Goal: Task Accomplishment & Management: Use online tool/utility

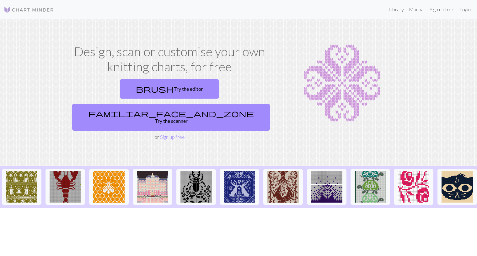
click at [465, 9] on link "Login" at bounding box center [465, 9] width 16 height 13
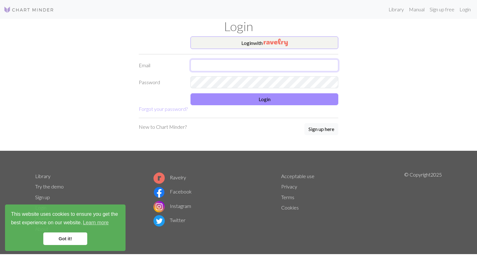
click at [244, 64] on input "text" at bounding box center [265, 65] width 148 height 12
type input "johnjackpotwang@gmail.com"
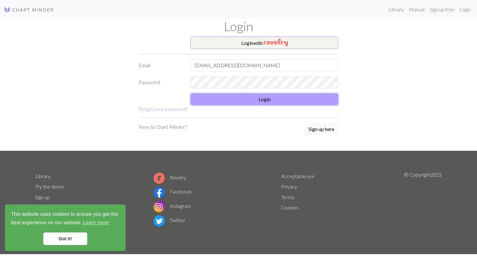
click at [263, 101] on button "Login" at bounding box center [265, 99] width 148 height 12
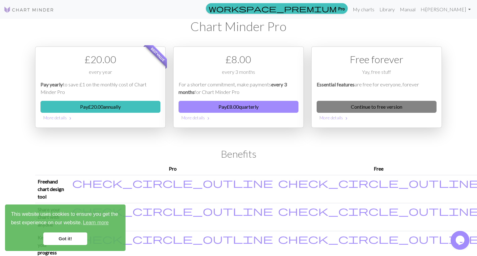
click at [375, 106] on link "Continue to free version" at bounding box center [377, 107] width 120 height 12
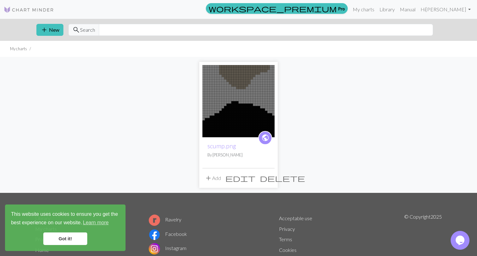
click at [243, 113] on img at bounding box center [239, 101] width 72 height 72
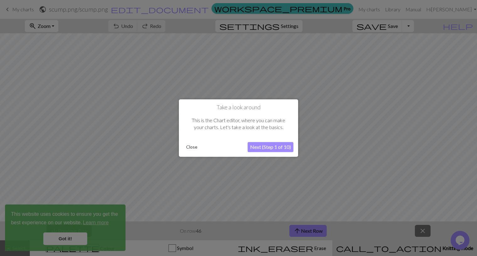
click at [180, 150] on div "Take a look around This is the Chart editor, where you can make your charts. Le…" at bounding box center [238, 127] width 119 height 57
click at [192, 150] on button "Close" at bounding box center [192, 146] width 16 height 9
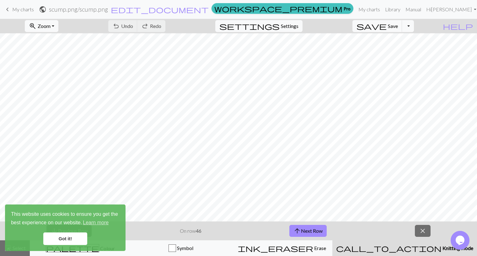
click at [17, 10] on span "My charts" at bounding box center [23, 9] width 22 height 6
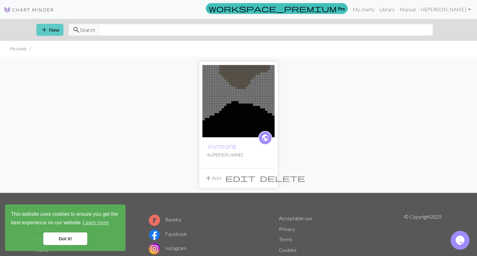
click at [55, 32] on button "add New" at bounding box center [49, 30] width 27 height 12
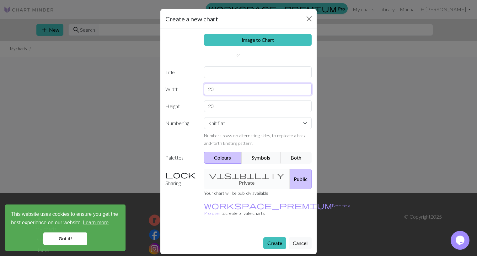
drag, startPoint x: 220, startPoint y: 92, endPoint x: 186, endPoint y: 90, distance: 34.9
click at [186, 90] on div "Width 20" at bounding box center [239, 89] width 154 height 12
type input "30"
drag, startPoint x: 242, startPoint y: 109, endPoint x: 159, endPoint y: 108, distance: 83.5
click at [159, 108] on div "Create a new chart Image to Chart Title Width 30 Height 20 Numbering Knit flat …" at bounding box center [238, 128] width 477 height 256
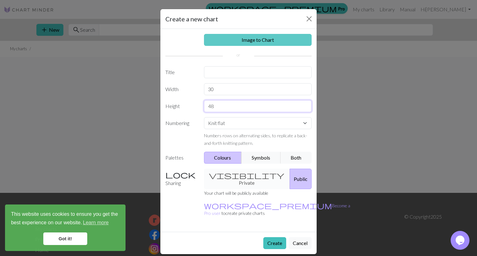
type input "48"
click at [264, 43] on link "Image to Chart" at bounding box center [258, 40] width 108 height 12
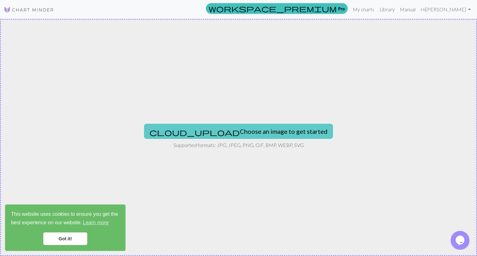
click at [237, 132] on button "cloud_upload Choose an image to get started" at bounding box center [238, 131] width 189 height 15
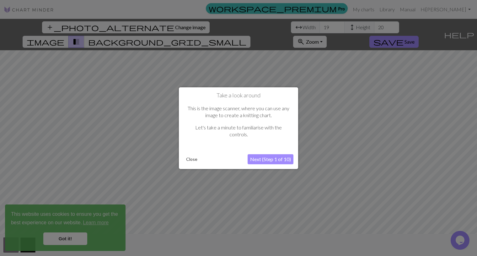
click at [71, 236] on div at bounding box center [238, 128] width 477 height 256
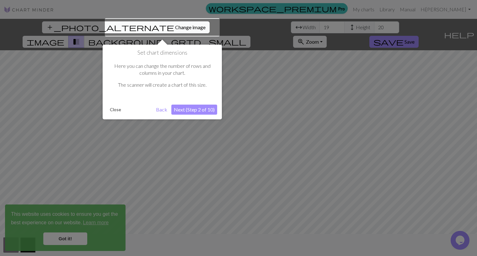
click at [67, 237] on div at bounding box center [238, 128] width 477 height 256
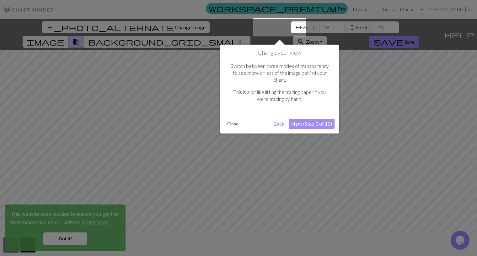
click at [67, 237] on div at bounding box center [238, 128] width 477 height 256
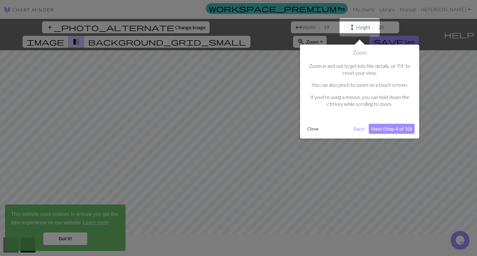
click at [67, 237] on div at bounding box center [238, 128] width 477 height 256
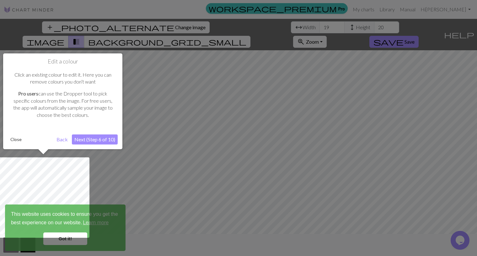
click at [67, 237] on div at bounding box center [43, 197] width 92 height 80
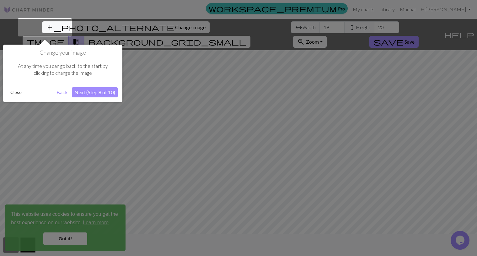
click at [14, 93] on button "Close" at bounding box center [16, 92] width 16 height 9
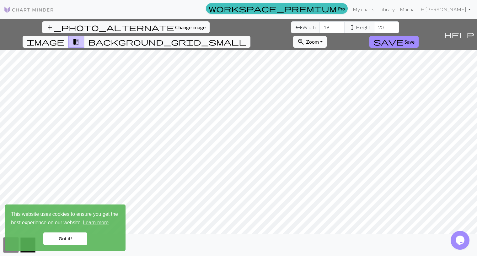
click at [68, 236] on link "Got it!" at bounding box center [65, 238] width 44 height 13
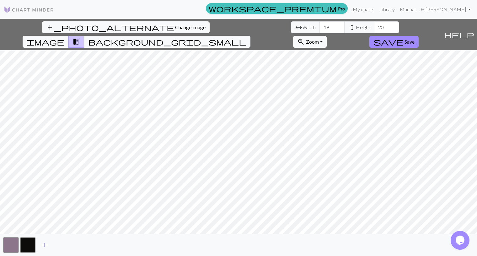
click at [46, 245] on span "add" at bounding box center [45, 245] width 8 height 9
click at [58, 244] on span "add" at bounding box center [61, 245] width 8 height 9
drag, startPoint x: 154, startPoint y: 28, endPoint x: 135, endPoint y: 28, distance: 18.2
click at [320, 28] on input "18" at bounding box center [332, 27] width 25 height 12
type input "1"
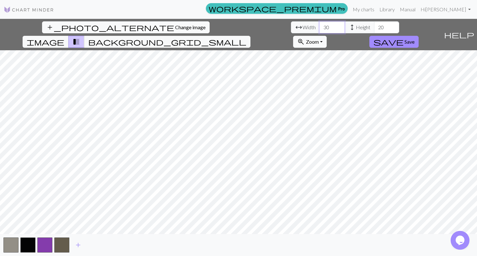
type input "30"
drag, startPoint x: 203, startPoint y: 26, endPoint x: 172, endPoint y: 26, distance: 31.4
click at [291, 26] on div "arrow_range Width 30 height Height 20" at bounding box center [345, 27] width 108 height 12
type input "48"
click at [247, 37] on span "background_grid_small" at bounding box center [167, 41] width 158 height 9
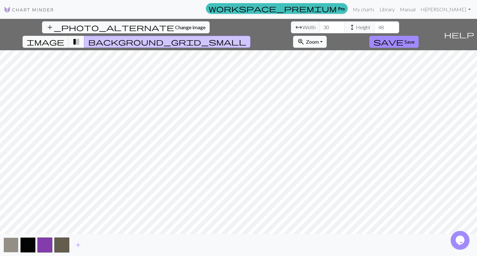
click at [11, 245] on button "button" at bounding box center [10, 244] width 15 height 15
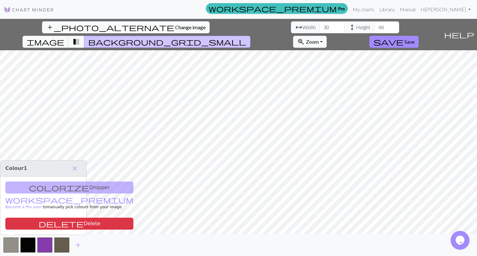
click at [51, 187] on div "colorize Dropper workspace_premium Become a Pro user to manually pick colours f…" at bounding box center [43, 205] width 86 height 58
click at [75, 167] on span "close" at bounding box center [75, 168] width 8 height 9
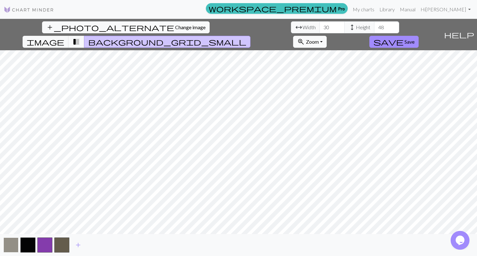
click at [5, 245] on button "button" at bounding box center [10, 244] width 15 height 15
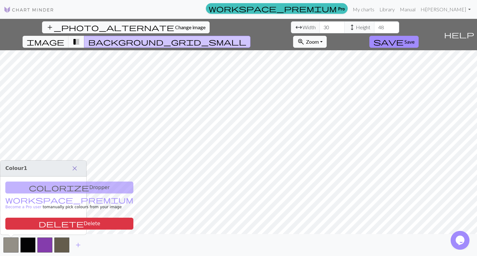
click at [75, 168] on span "close" at bounding box center [75, 168] width 8 height 9
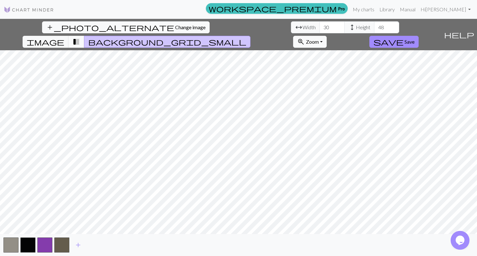
click at [80, 37] on span "transition_fade" at bounding box center [77, 41] width 8 height 9
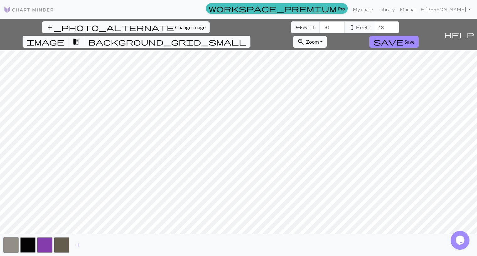
click at [247, 37] on span "background_grid_small" at bounding box center [167, 41] width 158 height 9
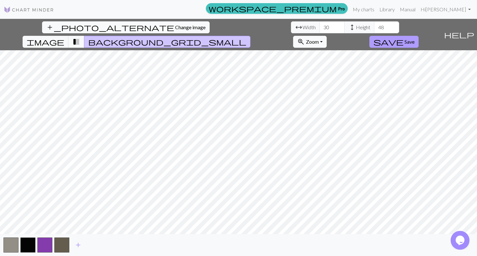
click at [419, 36] on button "save Save" at bounding box center [394, 42] width 49 height 12
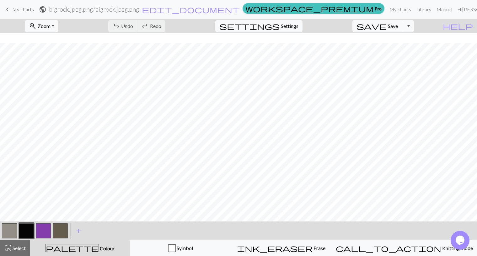
scroll to position [56, 0]
click at [44, 227] on button "button" at bounding box center [43, 230] width 15 height 15
click at [6, 231] on button "button" at bounding box center [9, 230] width 15 height 15
click at [30, 227] on button "button" at bounding box center [26, 230] width 15 height 15
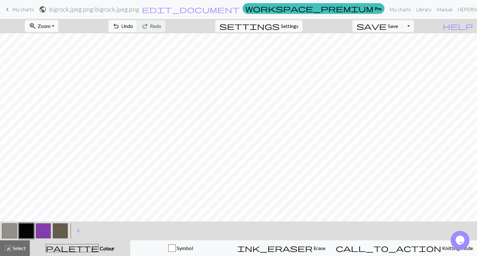
click at [45, 234] on button "button" at bounding box center [43, 230] width 15 height 15
click at [60, 228] on button "button" at bounding box center [60, 230] width 15 height 15
click at [13, 233] on button "button" at bounding box center [9, 230] width 15 height 15
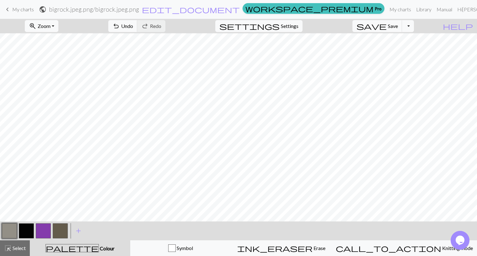
click at [63, 228] on button "button" at bounding box center [60, 230] width 15 height 15
click at [25, 233] on button "button" at bounding box center [26, 230] width 15 height 15
click at [11, 235] on button "button" at bounding box center [9, 230] width 15 height 15
click at [62, 233] on button "button" at bounding box center [60, 230] width 15 height 15
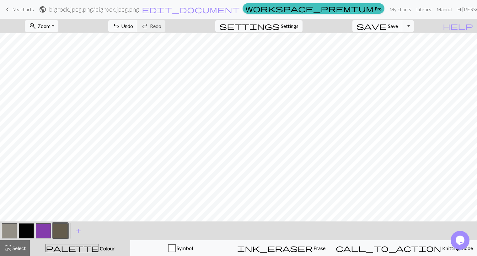
click at [387, 25] on span "save" at bounding box center [372, 26] width 30 height 9
click at [398, 27] on span "Save" at bounding box center [393, 26] width 10 height 6
click at [26, 9] on span "My charts" at bounding box center [23, 9] width 22 height 6
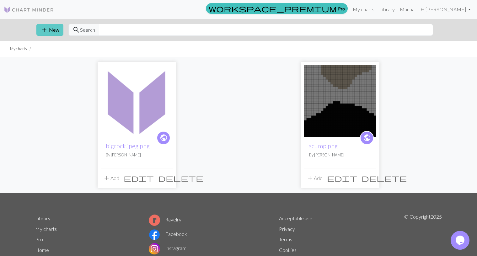
click at [52, 32] on button "add New" at bounding box center [49, 30] width 27 height 12
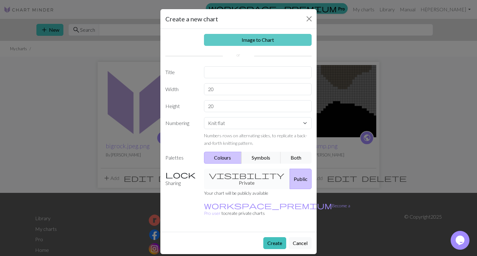
click at [235, 40] on link "Image to Chart" at bounding box center [258, 40] width 108 height 12
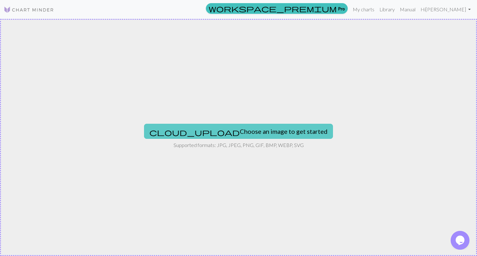
click at [230, 125] on button "cloud_upload Choose an image to get started" at bounding box center [238, 131] width 189 height 15
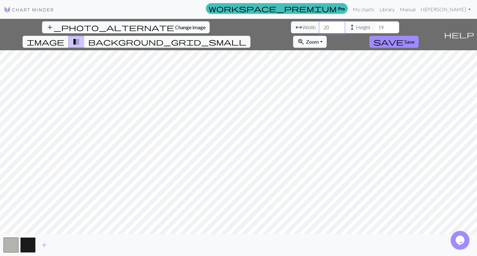
drag, startPoint x: 146, startPoint y: 27, endPoint x: 122, endPoint y: 27, distance: 23.6
click at [291, 27] on div "arrow_range Width 20 height Height 19" at bounding box center [345, 27] width 108 height 12
type input "30"
drag, startPoint x: 200, startPoint y: 25, endPoint x: 176, endPoint y: 25, distance: 23.9
click at [291, 25] on div "arrow_range Width 30 height Height 19" at bounding box center [345, 27] width 108 height 12
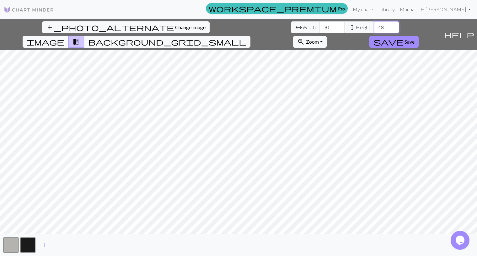
type input "48"
click at [160, 234] on div "add_photo_alternate Change image arrow_range Width 30 height Height 48 image tr…" at bounding box center [238, 137] width 477 height 237
click at [160, 234] on div "add" at bounding box center [238, 245] width 477 height 22
click at [251, 36] on button "background_grid_small" at bounding box center [167, 42] width 166 height 12
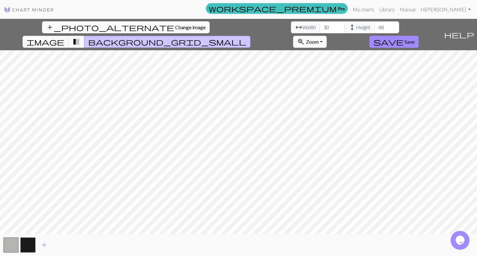
click at [251, 36] on button "background_grid_small" at bounding box center [167, 42] width 166 height 12
click at [41, 249] on span "add" at bounding box center [45, 245] width 8 height 9
click at [57, 244] on button "add" at bounding box center [61, 245] width 16 height 12
click at [63, 247] on button "button" at bounding box center [61, 244] width 15 height 15
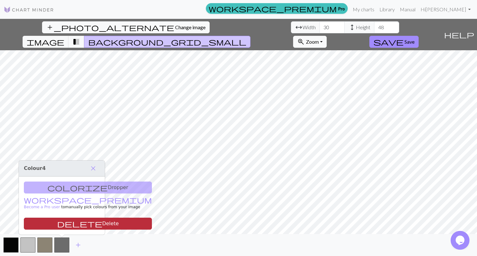
click at [67, 221] on button "delete Delete" at bounding box center [88, 224] width 128 height 12
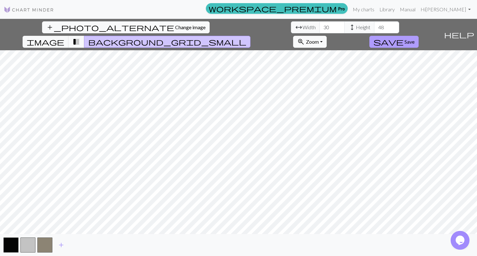
click at [415, 39] on span "Save" at bounding box center [410, 42] width 10 height 6
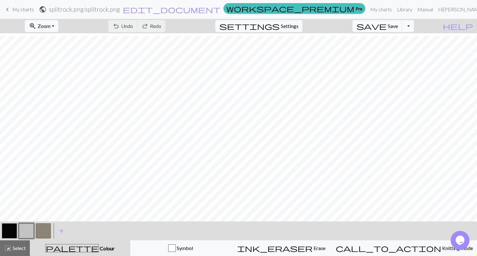
scroll to position [78, 0]
click at [81, 245] on span "palette" at bounding box center [72, 248] width 53 height 9
click at [44, 228] on button "button" at bounding box center [43, 230] width 15 height 15
click at [24, 235] on button "button" at bounding box center [26, 230] width 15 height 15
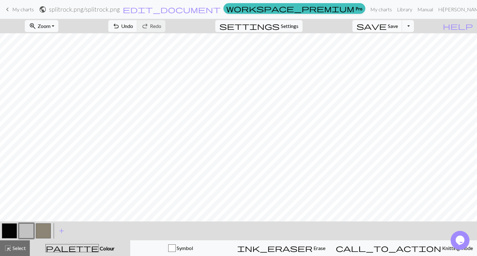
scroll to position [19, 0]
click at [6, 237] on button "button" at bounding box center [9, 230] width 15 height 15
click at [7, 232] on button "button" at bounding box center [9, 230] width 15 height 15
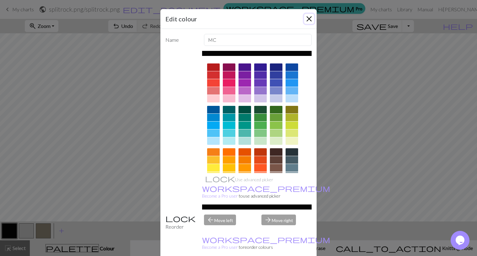
click at [309, 22] on button "Close" at bounding box center [309, 19] width 10 height 10
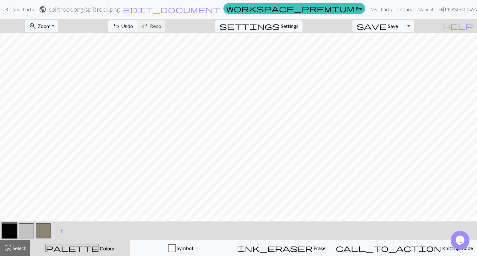
click at [10, 235] on button "button" at bounding box center [9, 230] width 15 height 15
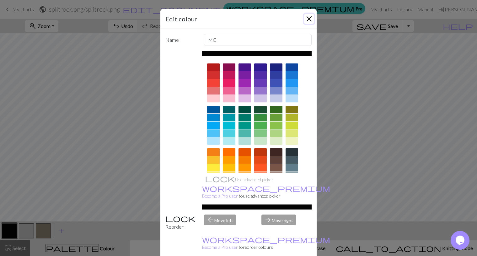
click at [309, 19] on button "Close" at bounding box center [309, 19] width 10 height 10
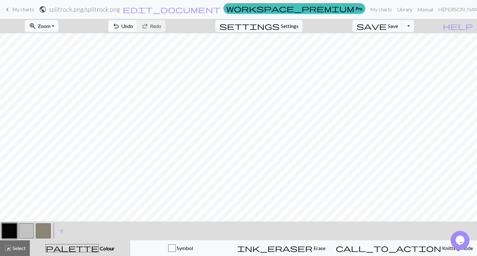
scroll to position [10, 0]
click at [28, 238] on div at bounding box center [26, 230] width 17 height 17
click at [27, 237] on button "button" at bounding box center [26, 230] width 15 height 15
click at [8, 230] on button "button" at bounding box center [9, 230] width 15 height 15
click at [49, 230] on button "button" at bounding box center [43, 230] width 15 height 15
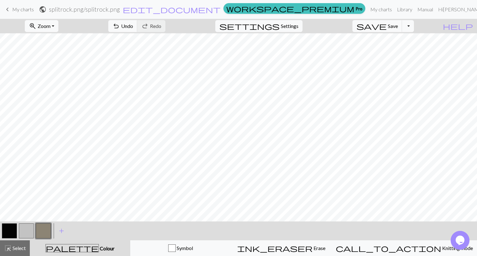
click at [26, 226] on button "button" at bounding box center [26, 230] width 15 height 15
click at [27, 230] on button "button" at bounding box center [26, 230] width 15 height 15
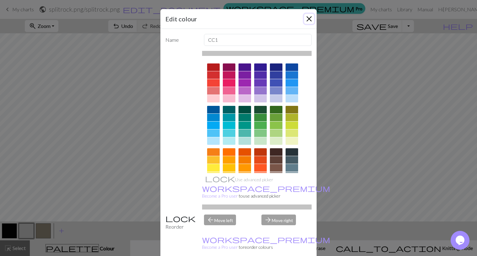
click at [310, 21] on button "Close" at bounding box center [309, 19] width 10 height 10
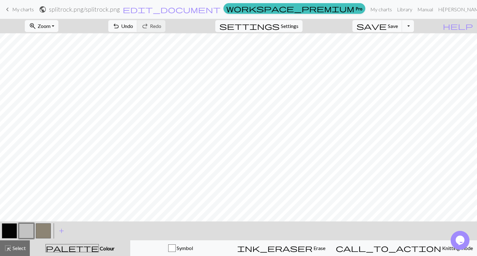
click at [10, 231] on button "button" at bounding box center [9, 230] width 15 height 15
click at [34, 230] on div at bounding box center [26, 230] width 17 height 17
click at [31, 230] on button "button" at bounding box center [26, 230] width 15 height 15
click at [120, 23] on span "undo" at bounding box center [116, 26] width 8 height 9
click at [387, 26] on span "save" at bounding box center [372, 26] width 30 height 9
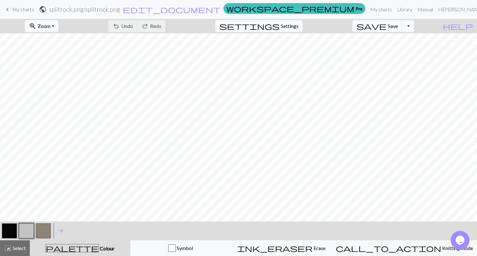
click at [13, 9] on span "My charts" at bounding box center [23, 9] width 22 height 6
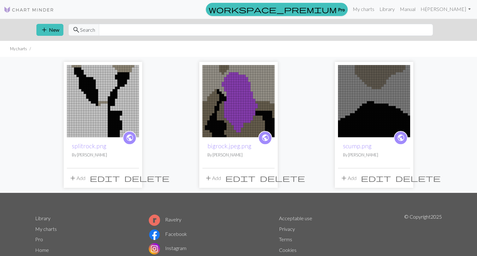
click at [234, 106] on img at bounding box center [239, 101] width 72 height 72
